Goal: Task Accomplishment & Management: Complete application form

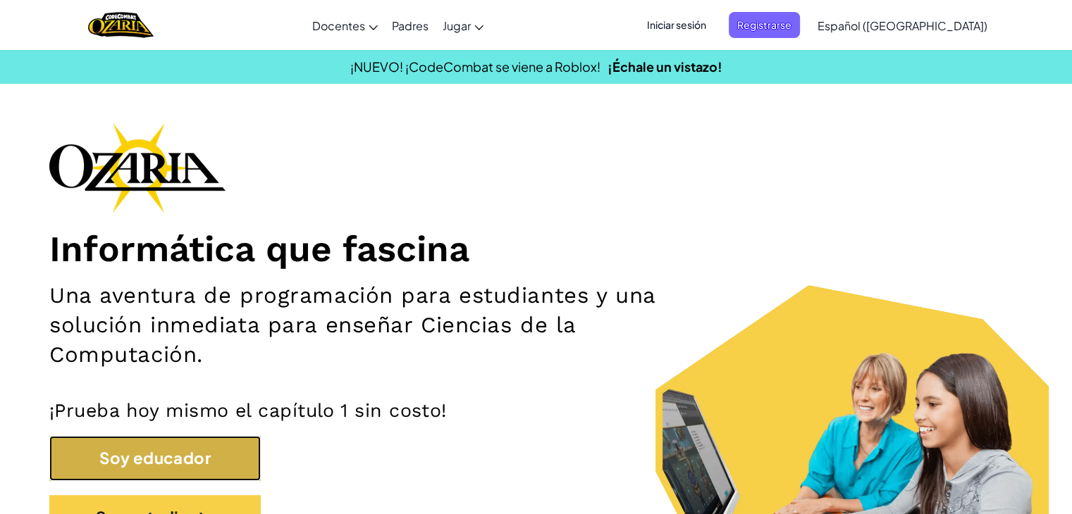
click at [163, 455] on button "Soy educador" at bounding box center [154, 458] width 211 height 44
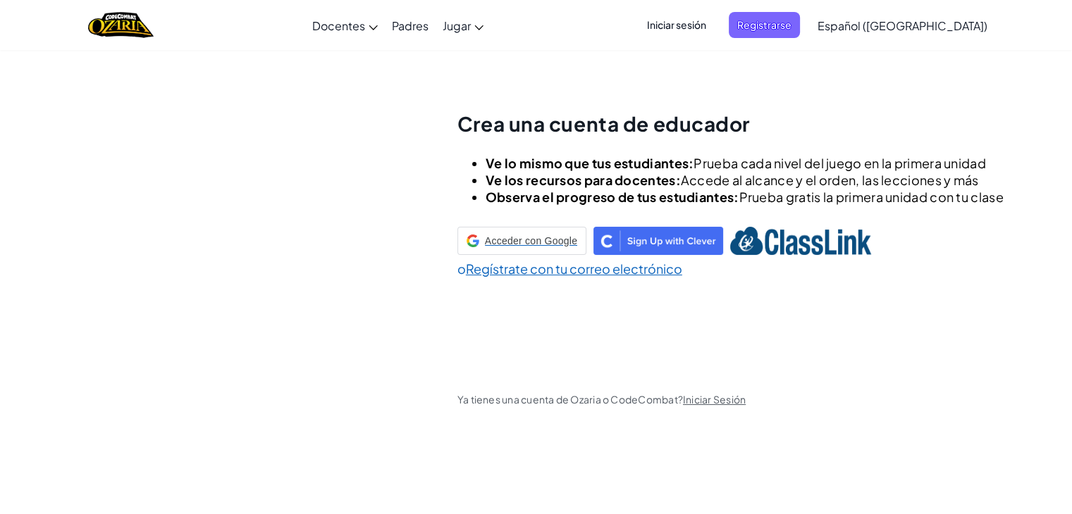
scroll to position [49, 0]
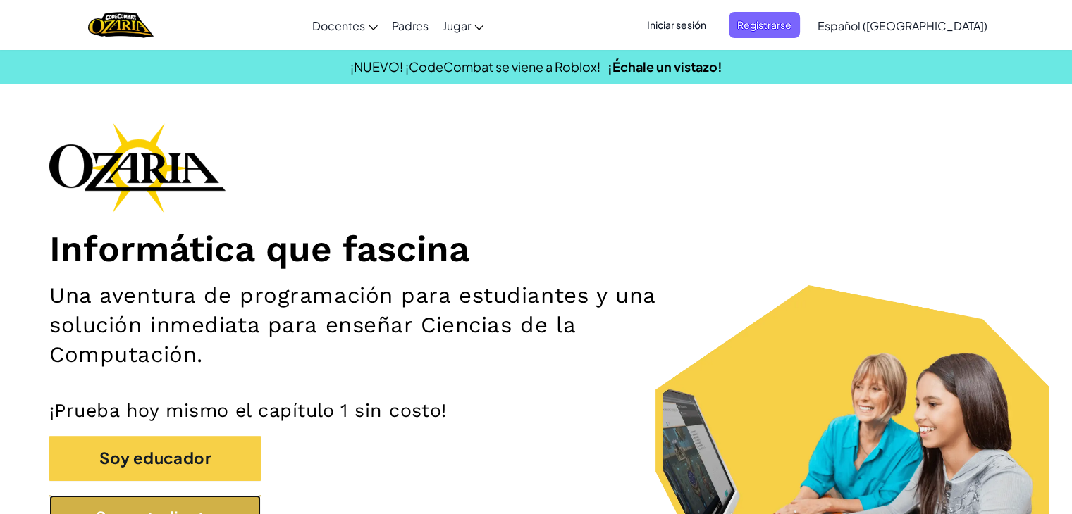
click at [147, 503] on button "Soy estudiante" at bounding box center [154, 517] width 211 height 44
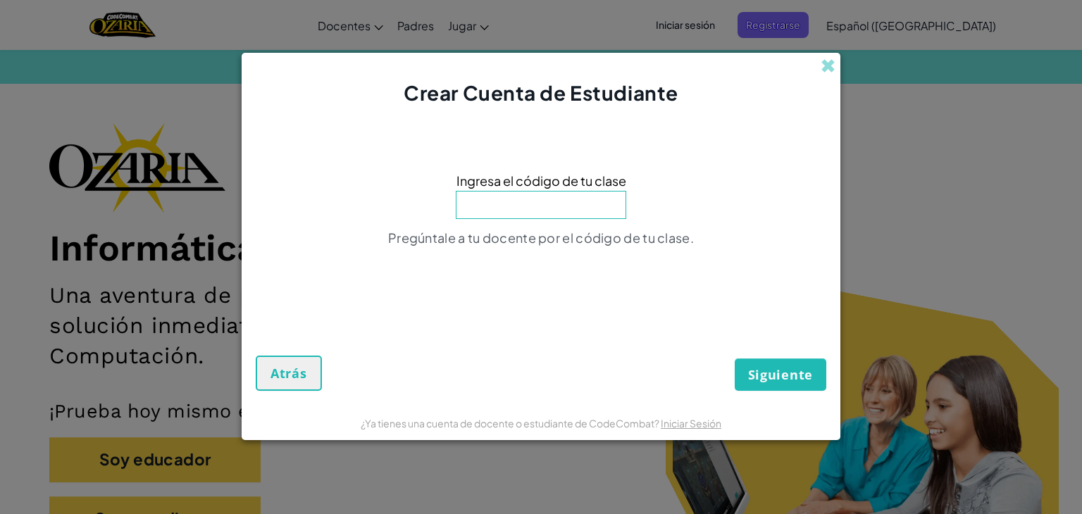
click at [568, 200] on input at bounding box center [541, 205] width 171 height 28
type input "OldBoatArm"
click at [775, 380] on span "Siguiente" at bounding box center [780, 374] width 65 height 17
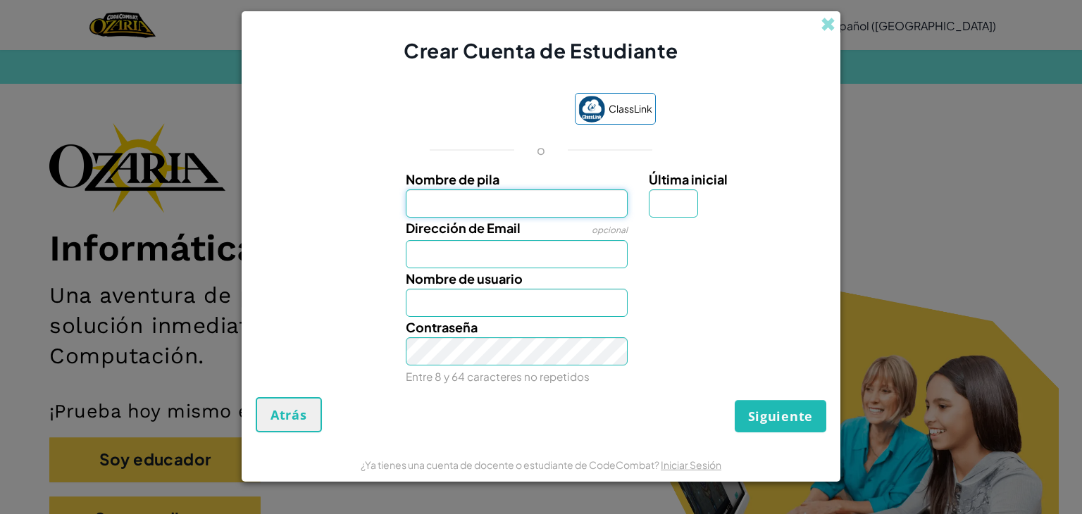
click at [556, 204] on input "Nombre de pila" at bounding box center [517, 204] width 223 height 28
type input "[PERSON_NAME]"
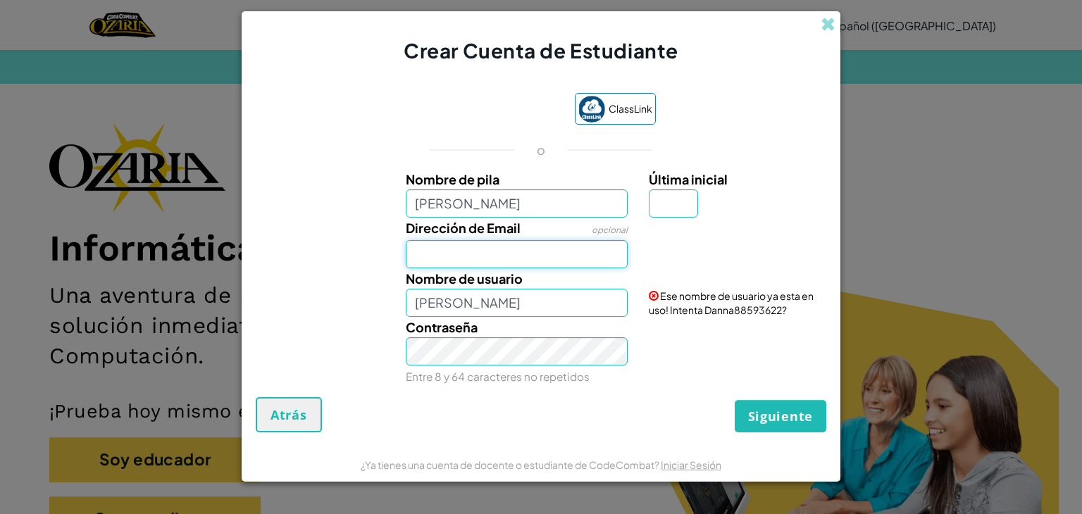
click at [521, 251] on input "Dirección de Email" at bounding box center [517, 254] width 223 height 28
type input "[EMAIL_ADDRESS][DOMAIN_NAME]"
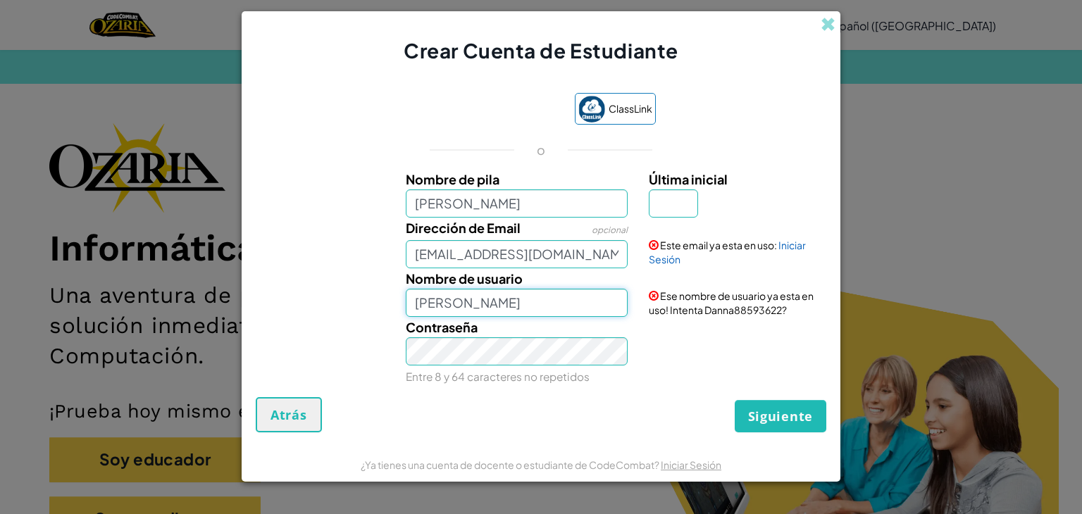
click at [526, 299] on input "[PERSON_NAME]" at bounding box center [517, 303] width 223 height 28
click at [507, 299] on input "[PERSON_NAME]" at bounding box center [517, 303] width 223 height 28
drag, startPoint x: 602, startPoint y: 254, endPoint x: 259, endPoint y: 301, distance: 346.3
click at [259, 301] on div "Nombre [PERSON_NAME] Última inicial Dirección de Email opcional [EMAIL_ADDRESS]…" at bounding box center [541, 276] width 564 height 215
